Goal: Task Accomplishment & Management: Use online tool/utility

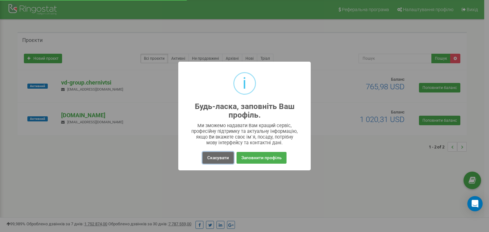
click at [223, 160] on button "Скасувати" at bounding box center [217, 158] width 31 height 12
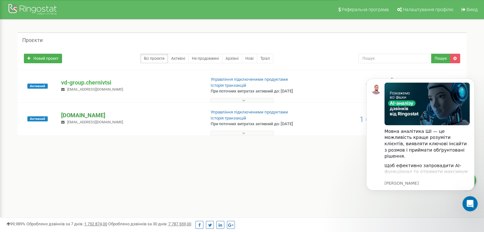
click at [85, 116] on p "[DOMAIN_NAME]" at bounding box center [130, 115] width 139 height 8
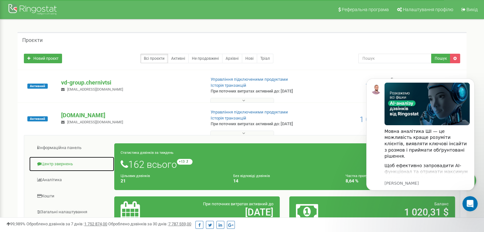
click at [56, 163] on link "Центр звернень" at bounding box center [72, 165] width 86 height 16
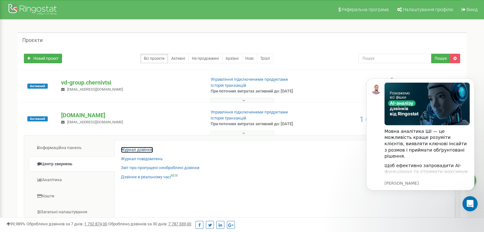
click at [147, 148] on link "Журнал дзвінків" at bounding box center [137, 150] width 32 height 6
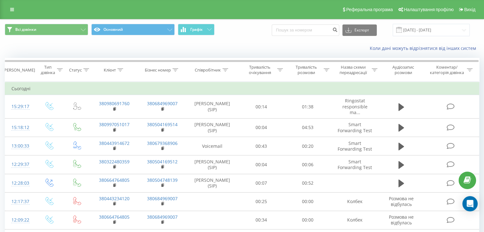
click at [137, 23] on div "Всі дзвінки Основний Графік Експорт .csv .xls .xlsx 21.07.2025 - 21.08.2025" at bounding box center [241, 29] width 483 height 21
click at [140, 29] on button "Основний" at bounding box center [132, 29] width 83 height 11
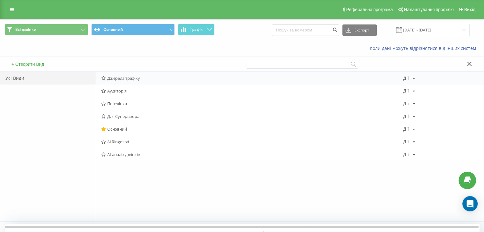
click at [136, 74] on div "Джерела трафіку Дії Редагувати Копіювати Видалити За замовчуванням Поділитися" at bounding box center [290, 78] width 388 height 13
click at [134, 78] on span "Джерела трафіку" at bounding box center [252, 78] width 302 height 4
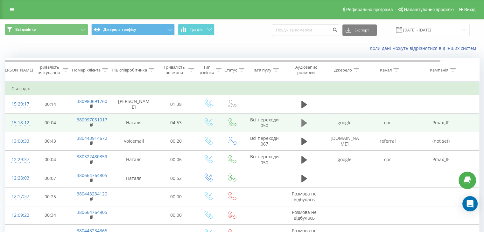
click at [305, 124] on icon at bounding box center [304, 123] width 6 height 9
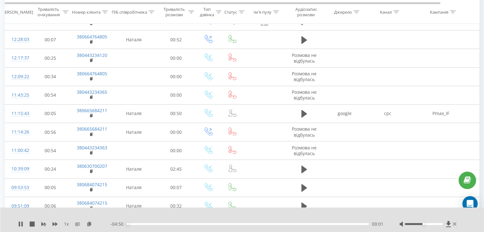
scroll to position [139, 0]
click at [429, 225] on div at bounding box center [424, 224] width 38 height 2
click at [20, 223] on icon at bounding box center [20, 224] width 5 height 5
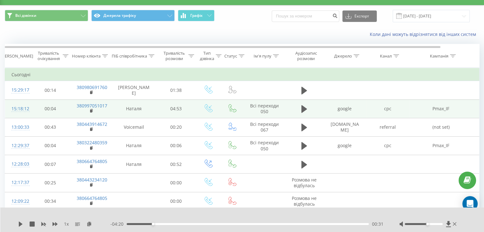
scroll to position [0, 0]
